Goal: Information Seeking & Learning: Learn about a topic

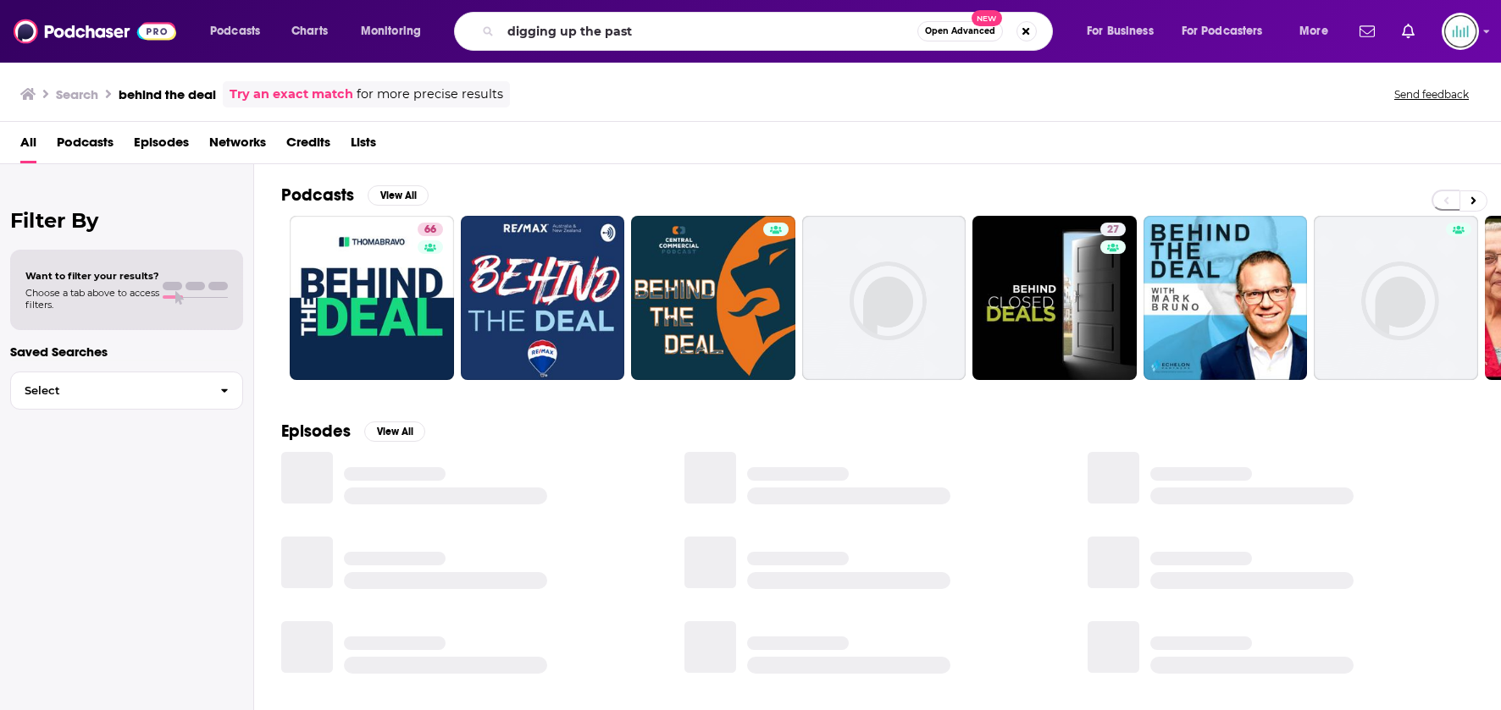
type input "digging up the past"
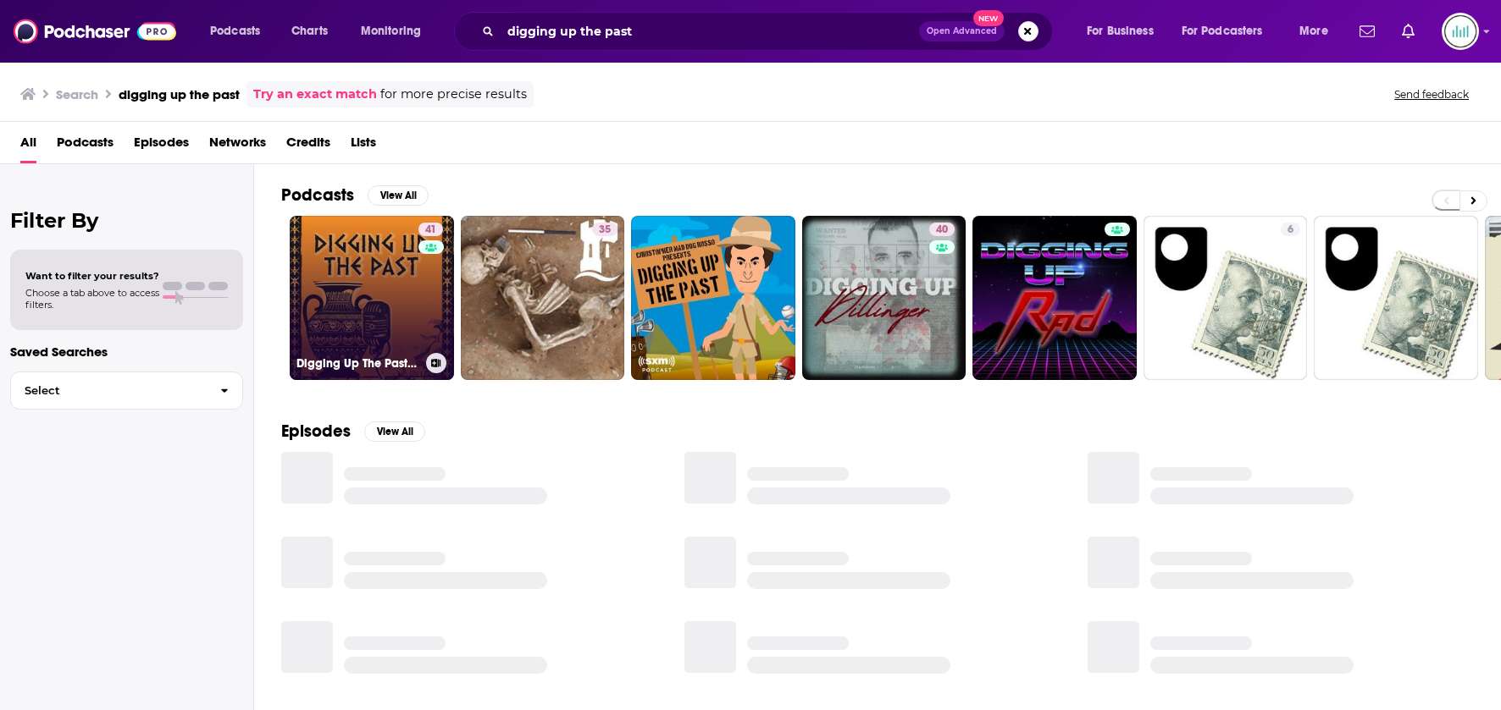
click at [351, 286] on link "41 Digging Up The Past Podcast" at bounding box center [372, 298] width 164 height 164
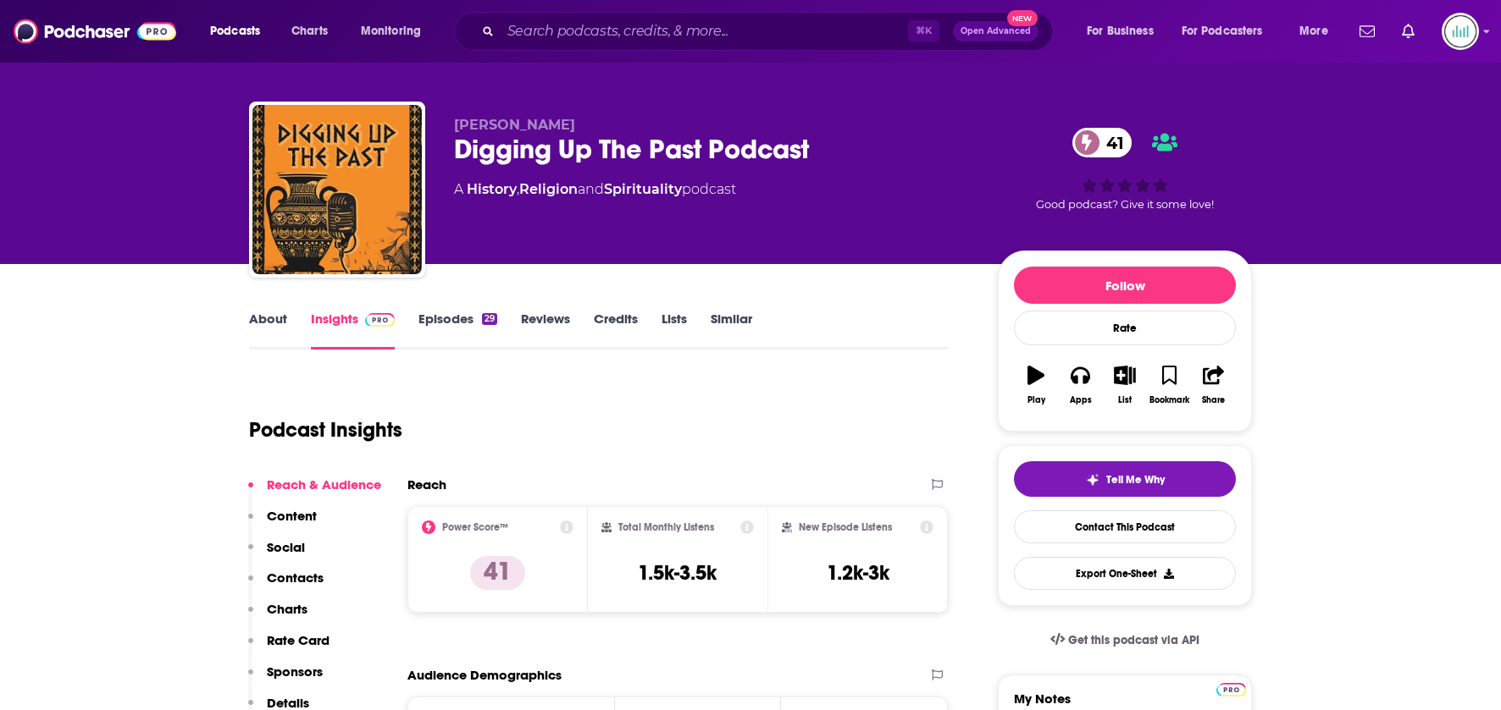
scroll to position [14, 0]
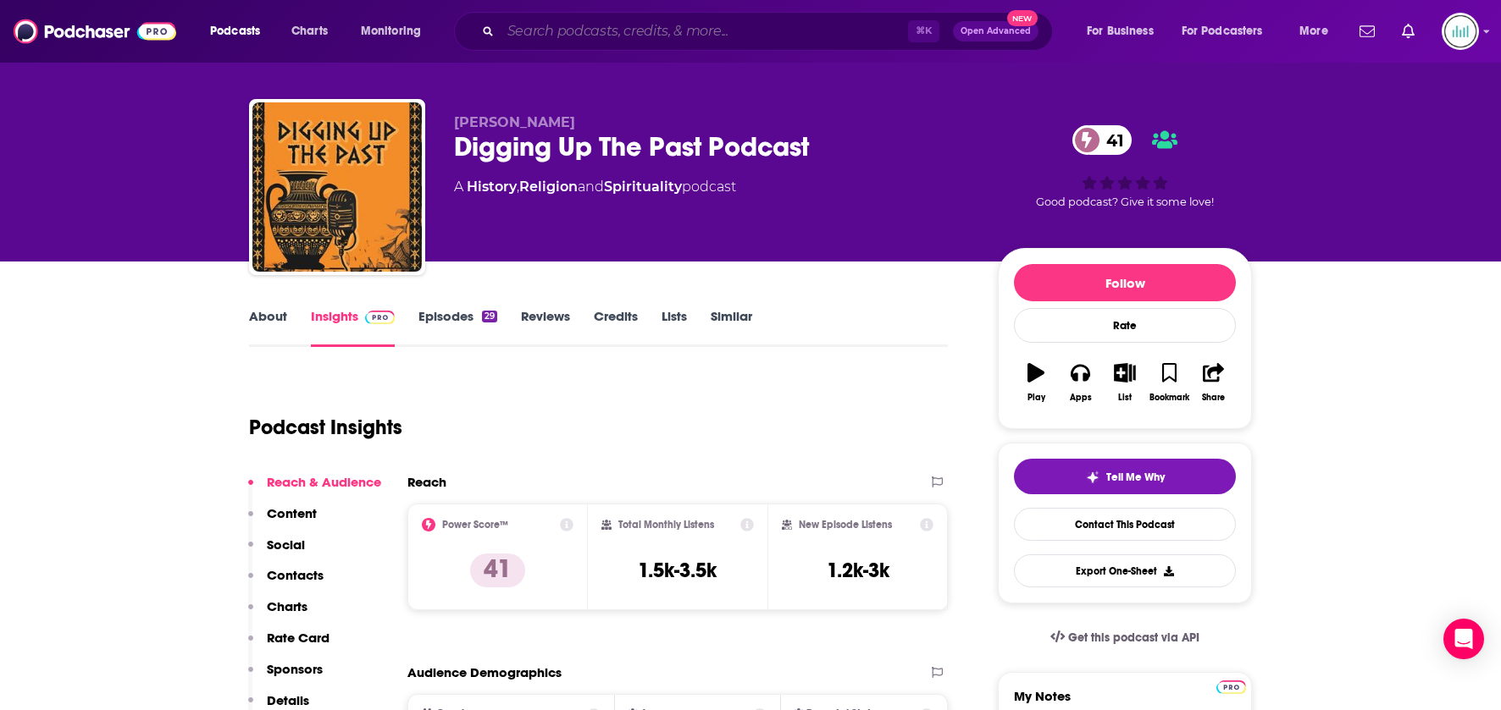
click at [557, 29] on input "Search podcasts, credits, & more..." at bounding box center [703, 31] width 407 height 27
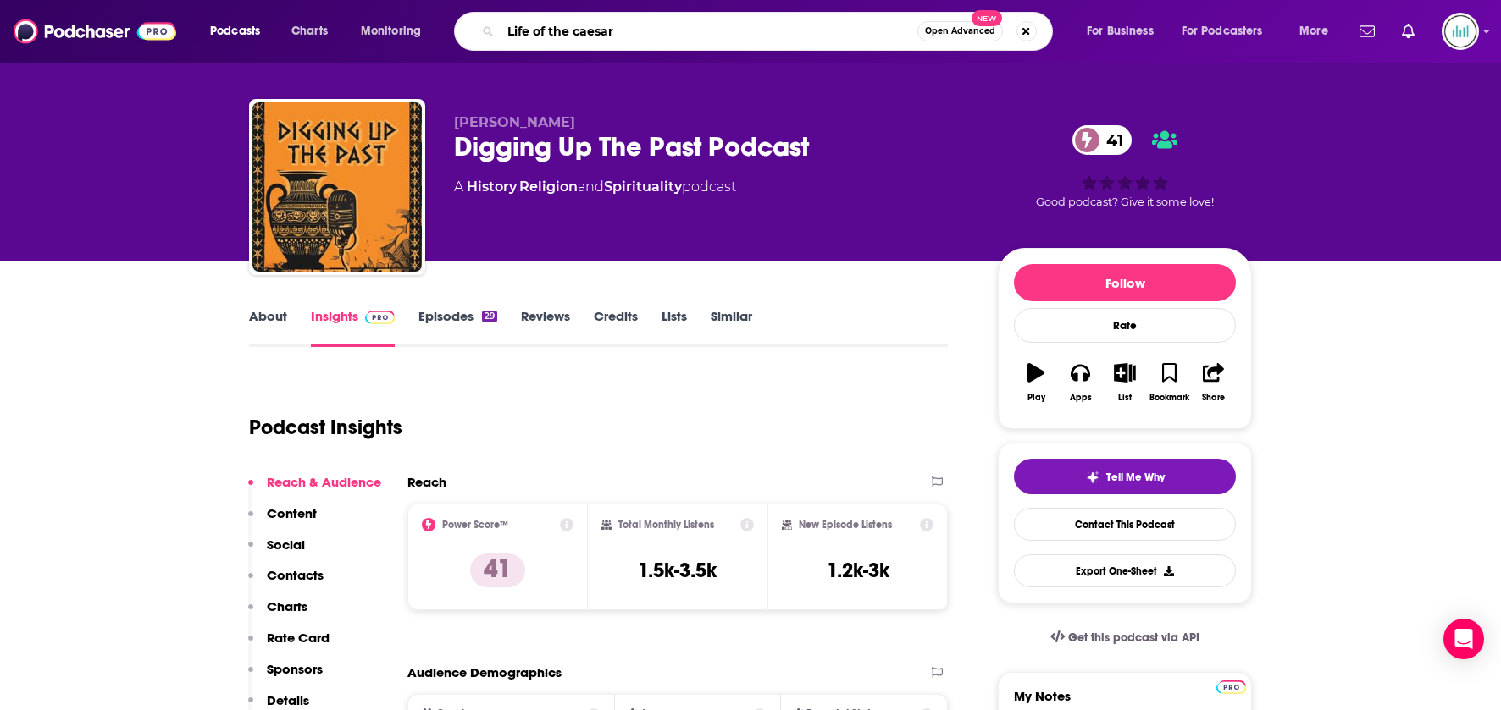
type input "Life of the caesars"
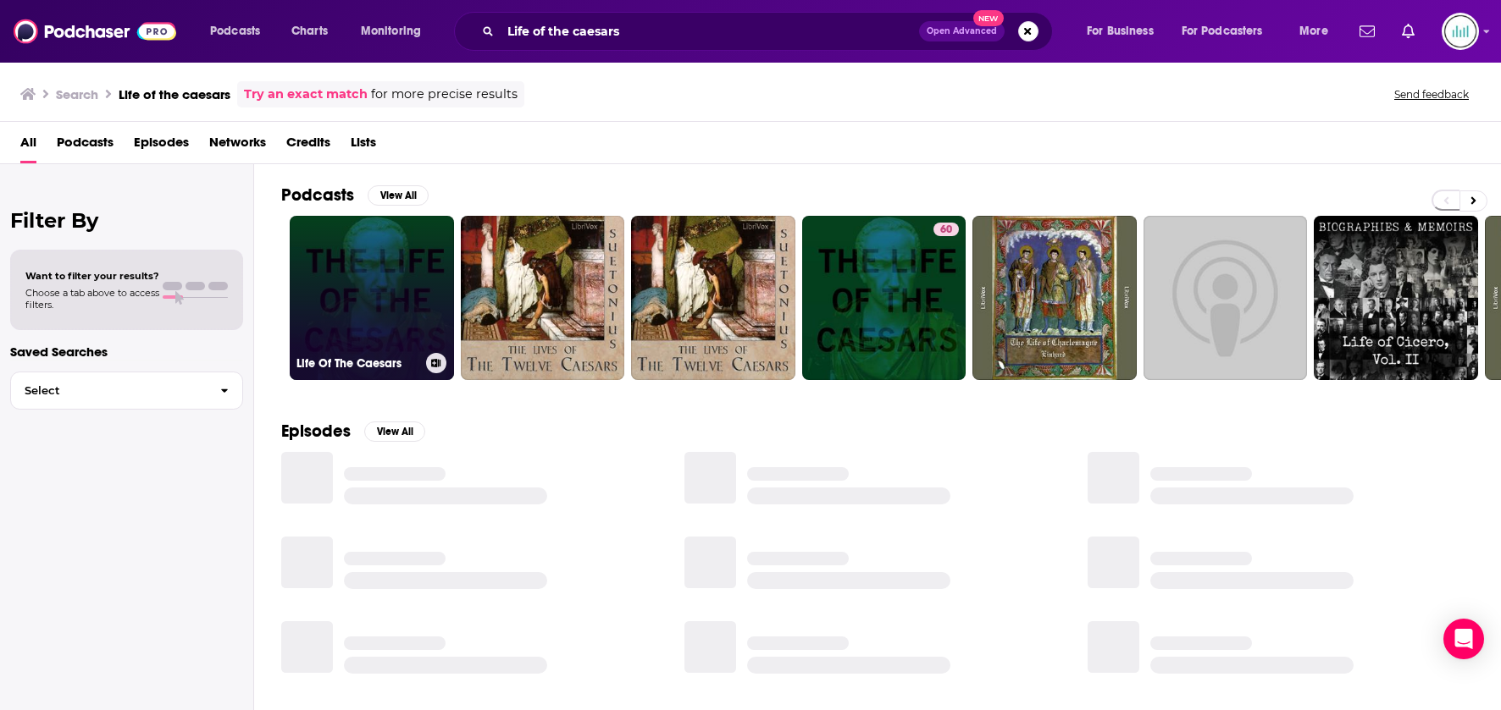
click at [392, 274] on link "Life Of The Caesars" at bounding box center [372, 298] width 164 height 164
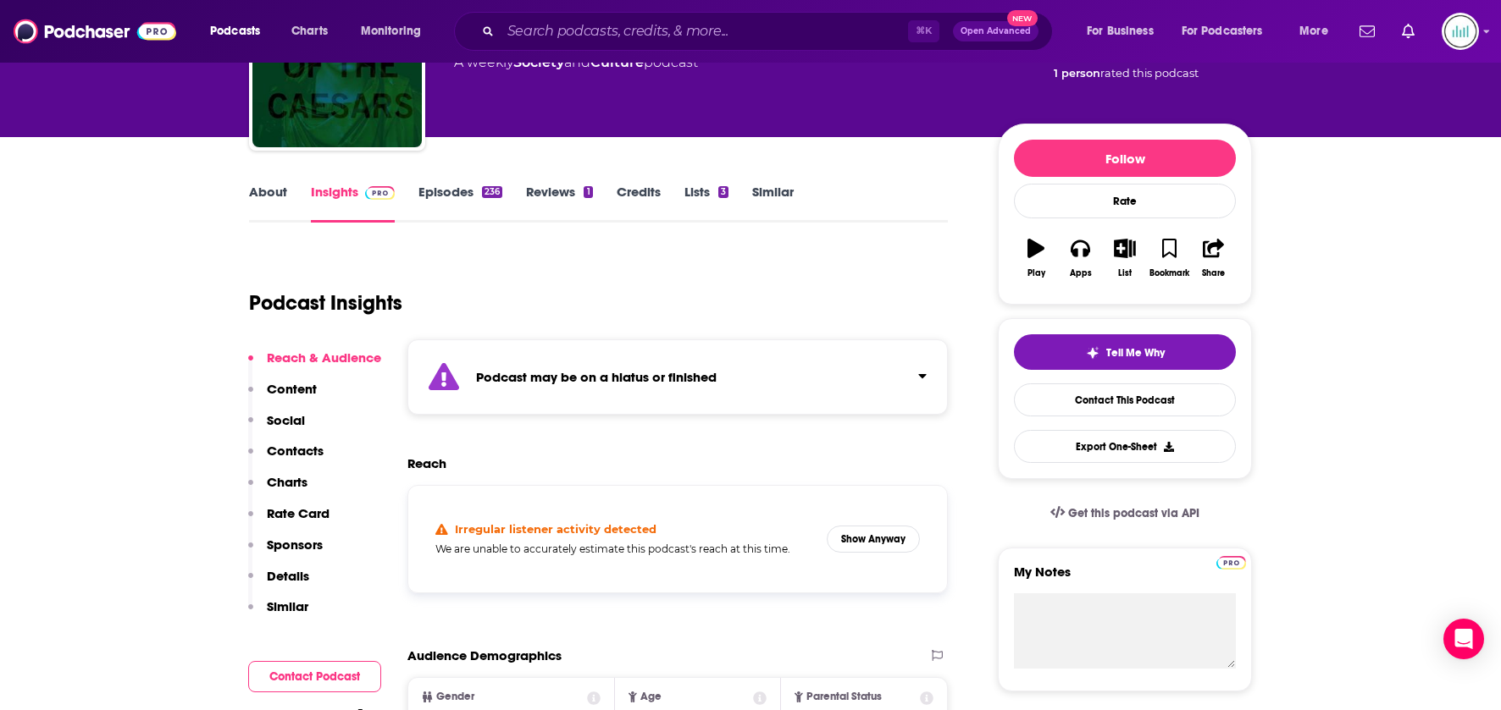
scroll to position [312, 0]
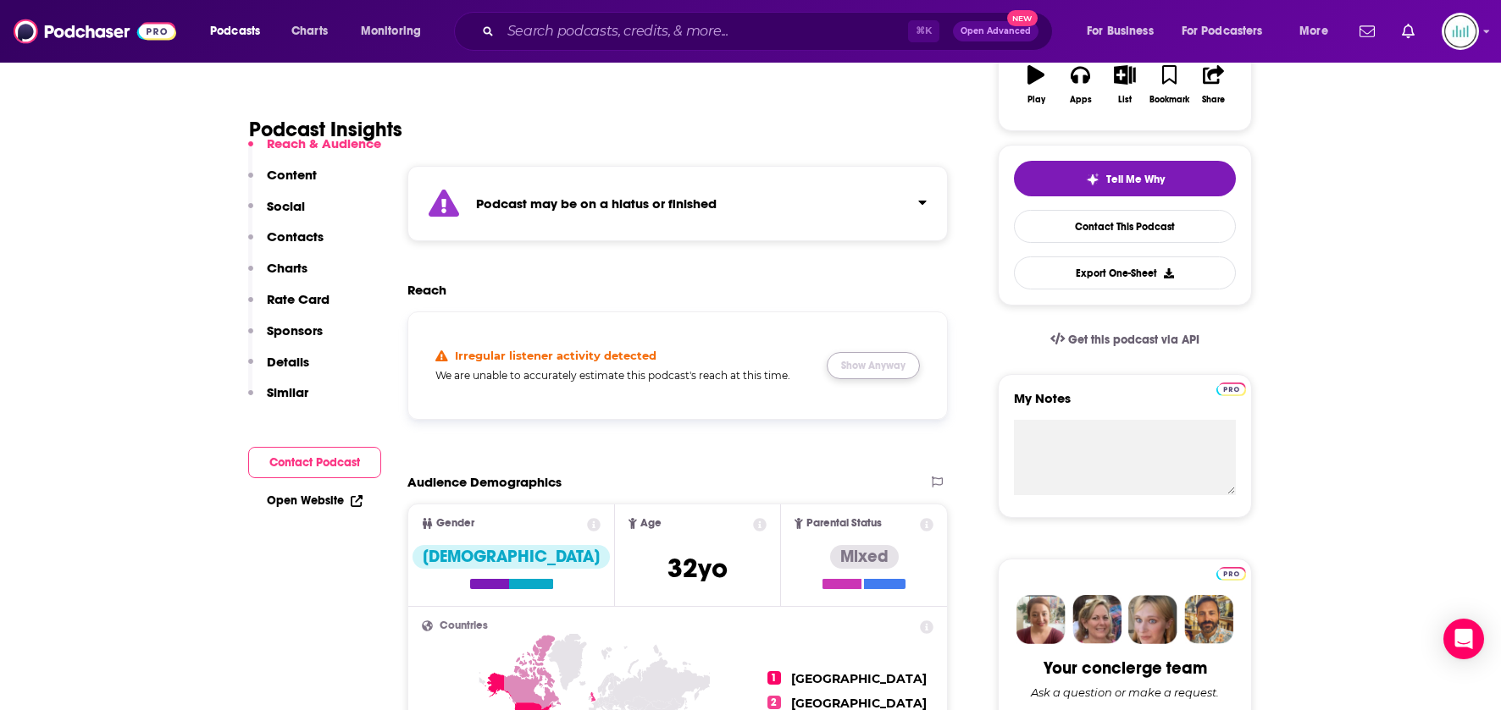
click at [877, 366] on button "Show Anyway" at bounding box center [873, 365] width 93 height 27
